Goal: Task Accomplishment & Management: Complete application form

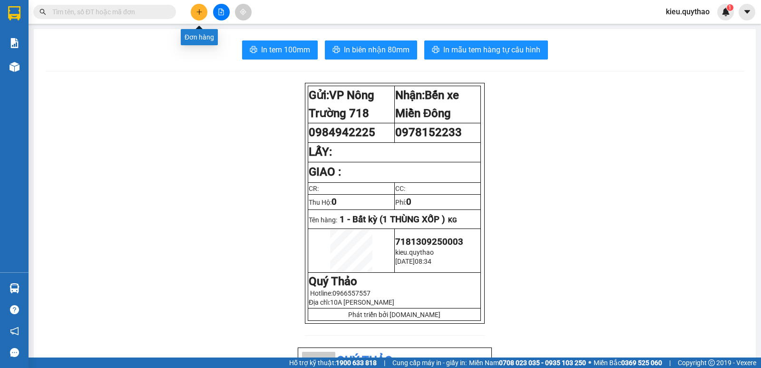
click at [198, 16] on button at bounding box center [199, 12] width 17 height 17
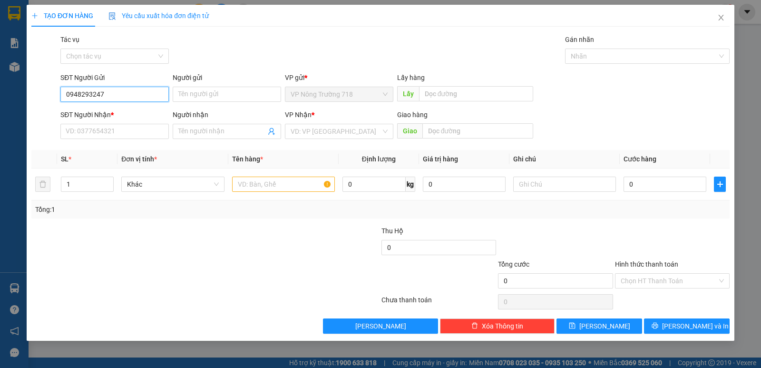
type input "0948293247"
click at [87, 123] on div "SĐT Người Nhận *" at bounding box center [114, 116] width 108 height 14
click at [85, 129] on input "SĐT Người Nhận *" at bounding box center [114, 131] width 108 height 15
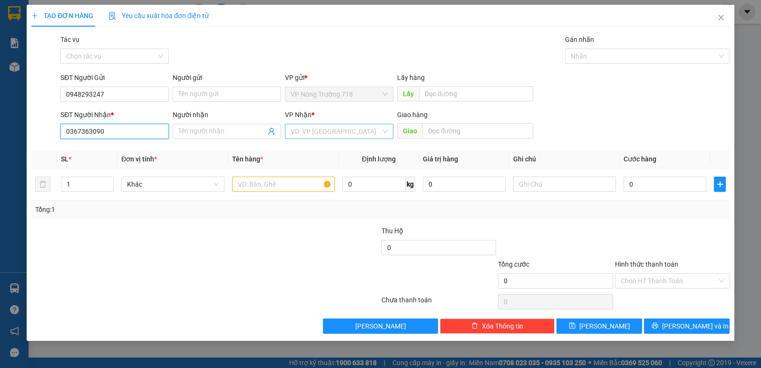
type input "0367363090"
click at [302, 131] on input "search" at bounding box center [336, 131] width 90 height 14
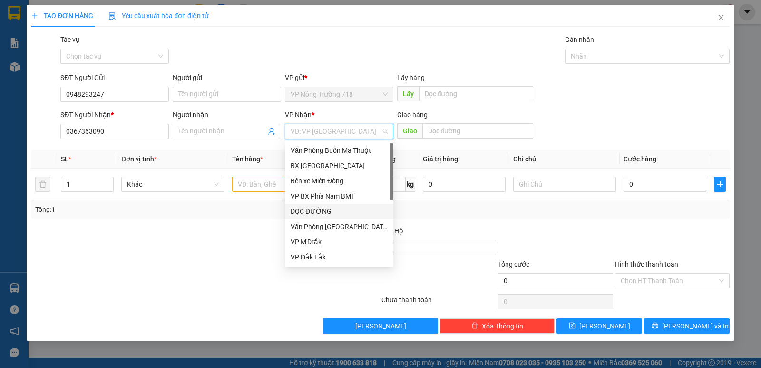
click at [328, 207] on div "DỌC ĐƯỜNG" at bounding box center [339, 211] width 97 height 10
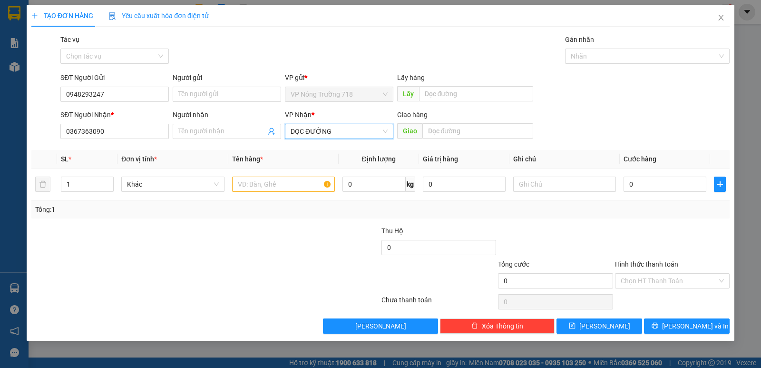
drag, startPoint x: 452, startPoint y: 120, endPoint x: 448, endPoint y: 129, distance: 9.8
click at [452, 121] on div "Giao hàng" at bounding box center [465, 116] width 136 height 14
click at [448, 129] on input "text" at bounding box center [477, 130] width 111 height 15
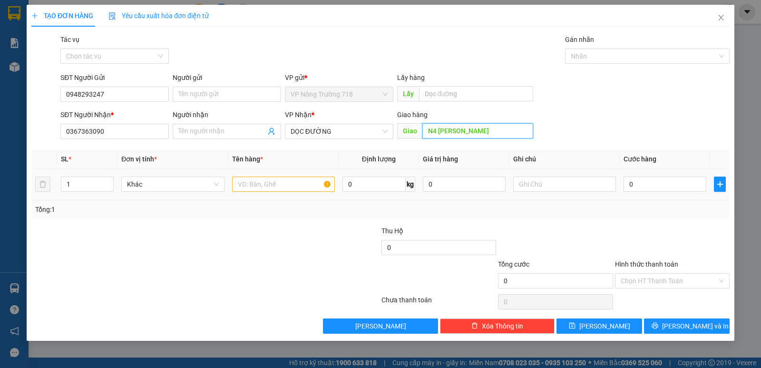
type input "N4 [PERSON_NAME]"
click at [280, 182] on input "text" at bounding box center [283, 183] width 103 height 15
type input "1 TÚM BAO"
click at [635, 186] on input "0" at bounding box center [664, 183] width 83 height 15
click at [630, 185] on input "0" at bounding box center [664, 183] width 83 height 15
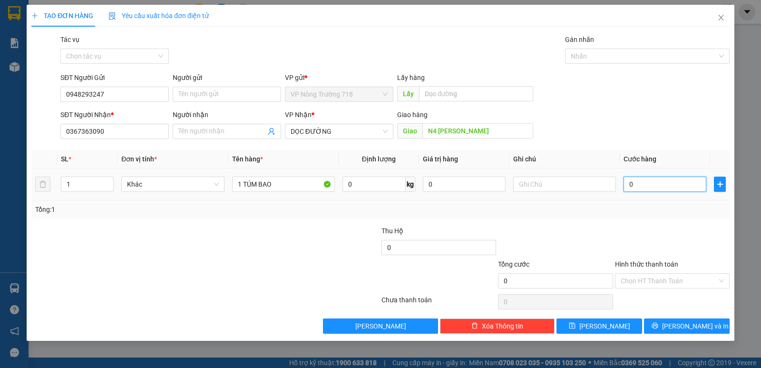
type input "50"
type input "500"
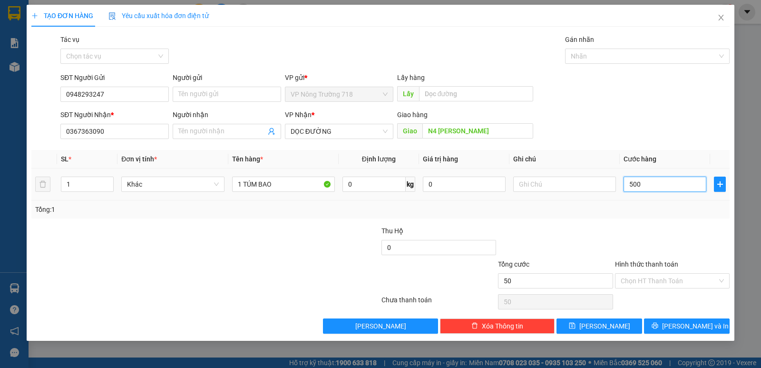
type input "500"
type input "5.000"
type input "50.000"
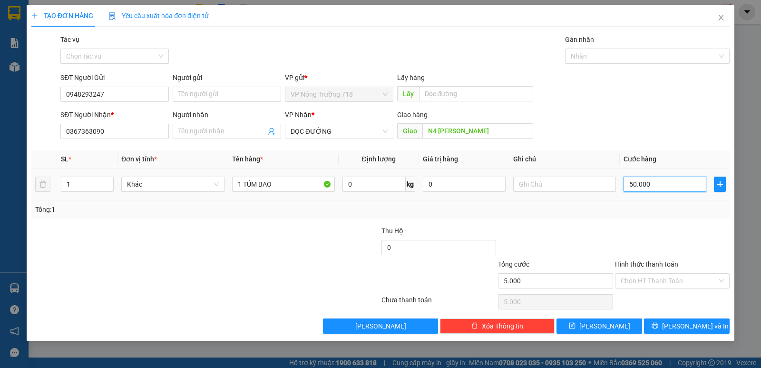
type input "50.000"
click at [642, 276] on input "Hình thức thanh toán" at bounding box center [669, 280] width 97 height 14
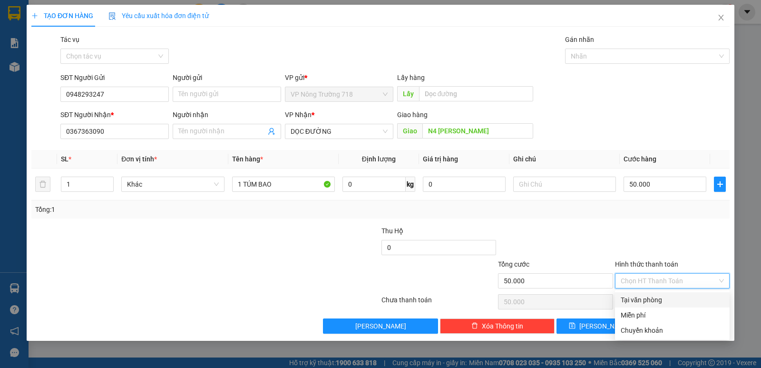
click at [639, 300] on div "Tại văn phòng" at bounding box center [672, 299] width 103 height 10
type input "0"
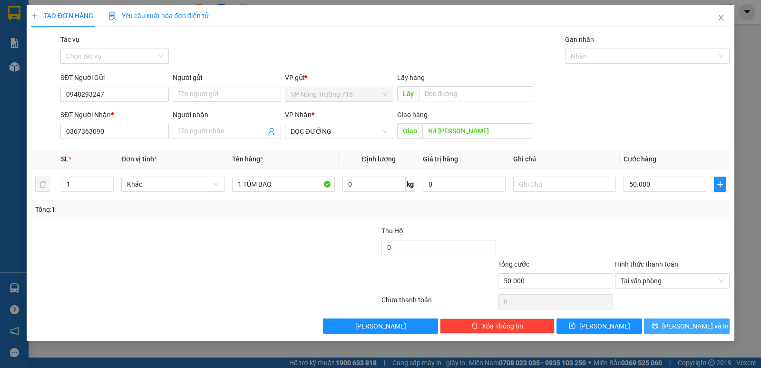
click at [658, 327] on icon "printer" at bounding box center [654, 325] width 7 height 7
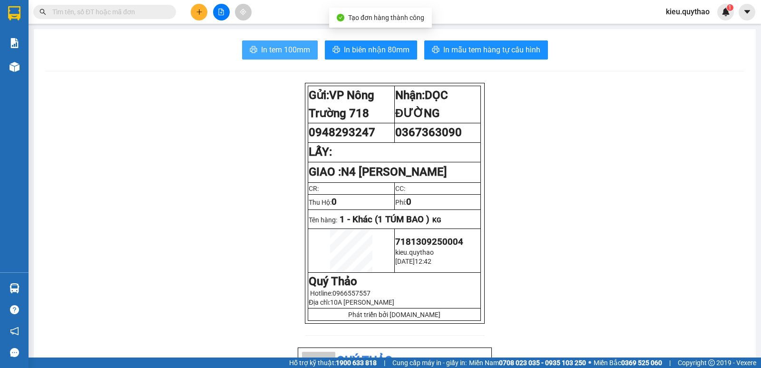
click at [303, 54] on span "In tem 100mm" at bounding box center [285, 50] width 49 height 12
